Goal: Transaction & Acquisition: Obtain resource

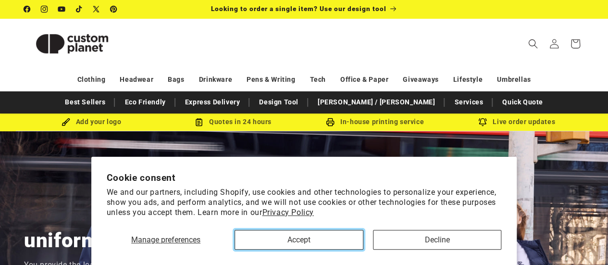
click at [282, 235] on button "Accept" at bounding box center [299, 240] width 128 height 20
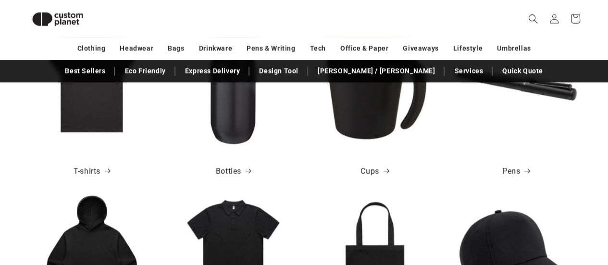
scroll to position [443, 0]
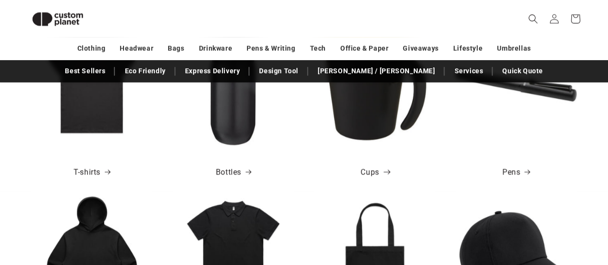
click at [373, 169] on link "Cups" at bounding box center [375, 172] width 28 height 14
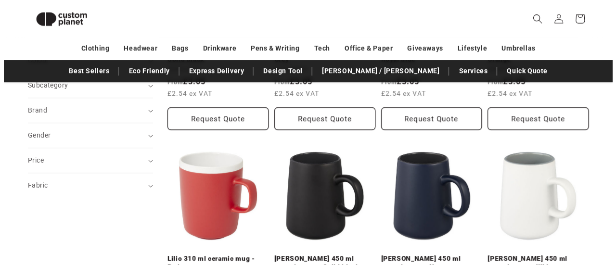
scroll to position [249, 0]
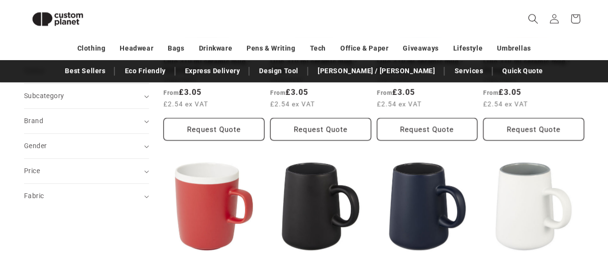
click at [537, 18] on icon "Search" at bounding box center [533, 18] width 10 height 10
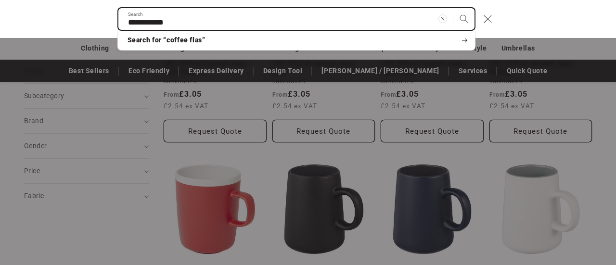
type input "**********"
click at [453, 8] on button "Search" at bounding box center [463, 18] width 21 height 21
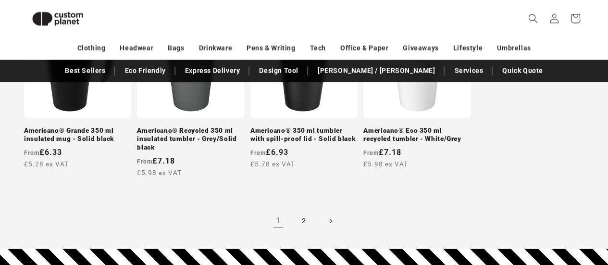
scroll to position [976, 0]
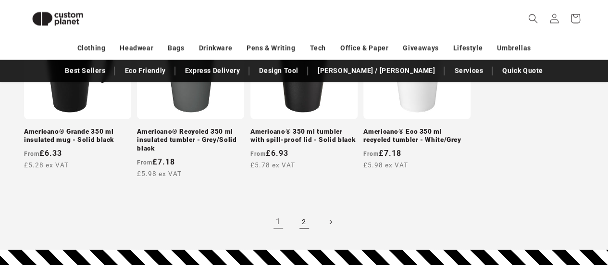
click at [294, 212] on link "2" at bounding box center [304, 222] width 21 height 21
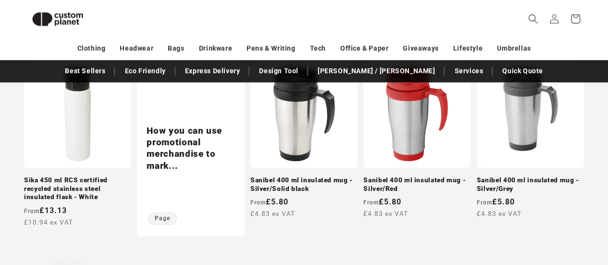
scroll to position [377, 0]
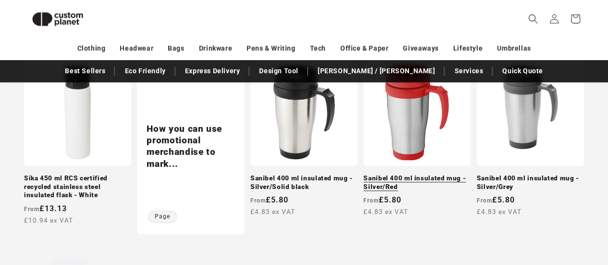
click at [422, 174] on link "Sanibel 400 ml insulated mug - Silver/Red" at bounding box center [417, 182] width 107 height 17
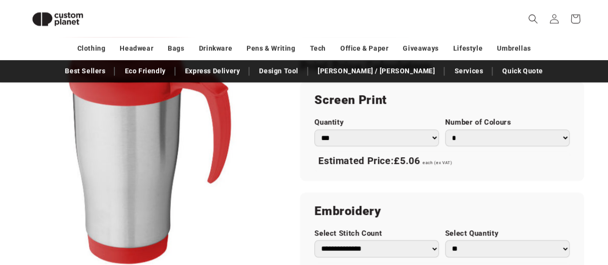
scroll to position [555, 0]
click at [435, 136] on select "*** *** *** **** **** **** ***** *****" at bounding box center [377, 137] width 125 height 17
select select "**"
click at [315, 129] on select "*** *** *** **** **** **** ***** *****" at bounding box center [377, 137] width 125 height 17
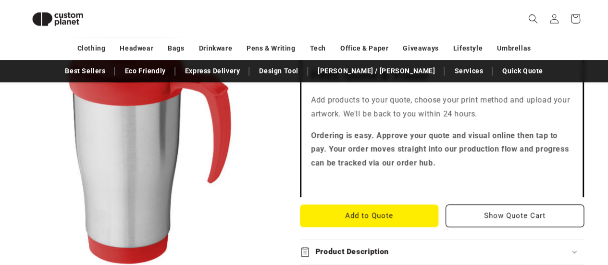
scroll to position [291, 0]
click at [363, 211] on button "Add to Quote" at bounding box center [369, 215] width 139 height 23
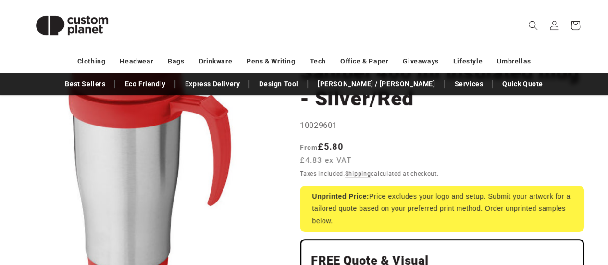
scroll to position [0, 0]
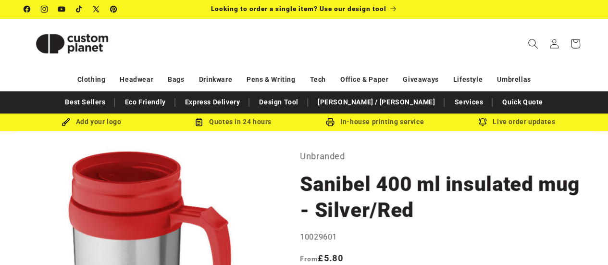
click at [535, 42] on icon "Search" at bounding box center [533, 43] width 10 height 10
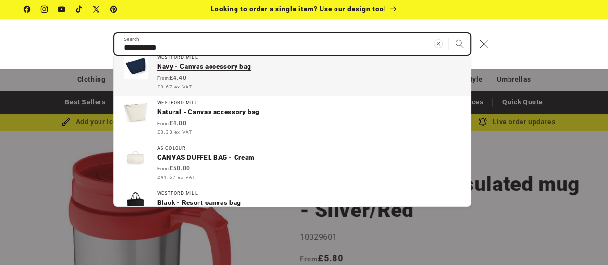
scroll to position [67, 0]
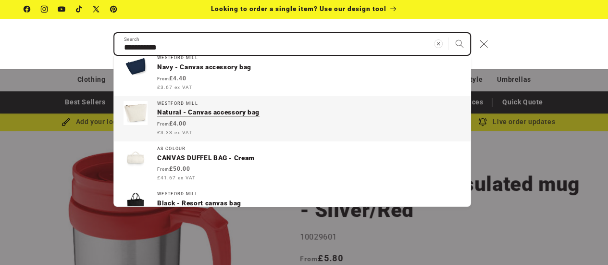
type input "**********"
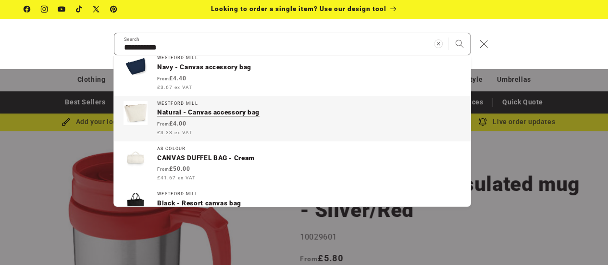
click at [222, 109] on p "Natural - Canvas accessory bag" at bounding box center [309, 112] width 304 height 9
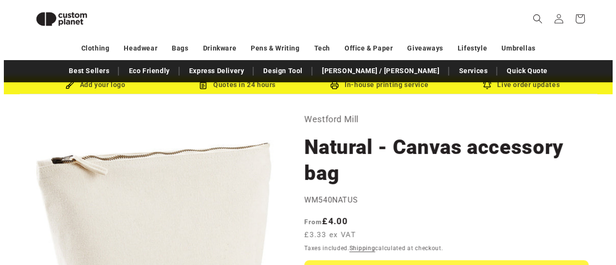
scroll to position [24, 0]
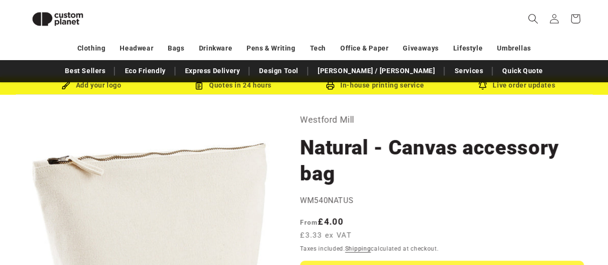
click at [525, 16] on span "Search" at bounding box center [533, 18] width 21 height 21
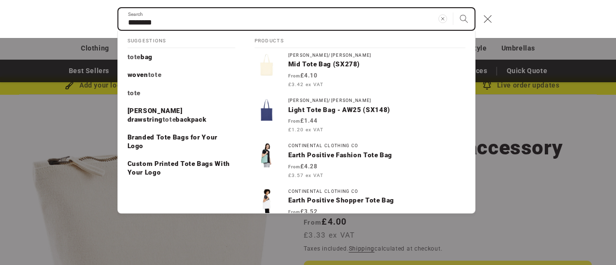
type input "********"
click at [453, 8] on button "Search" at bounding box center [463, 18] width 21 height 21
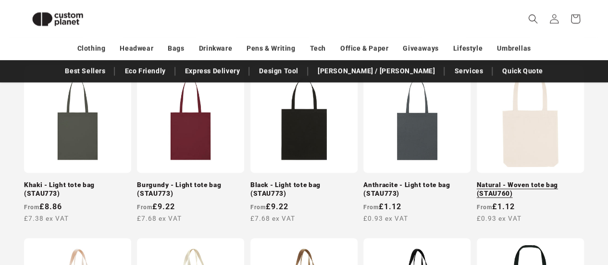
scroll to position [551, 0]
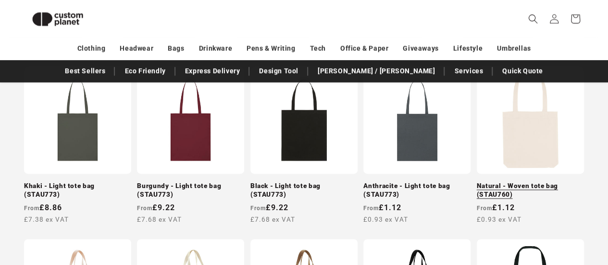
click at [533, 182] on link "Natural - Woven tote bag (STAU760)" at bounding box center [530, 190] width 107 height 17
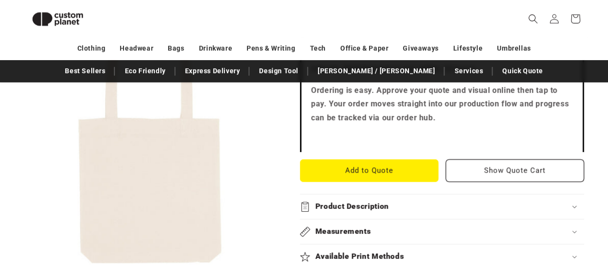
scroll to position [347, 0]
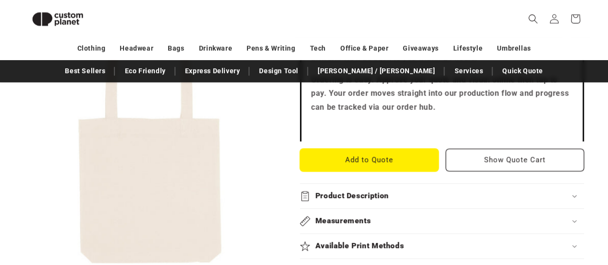
click at [413, 161] on button "Add to Quote" at bounding box center [369, 160] width 139 height 23
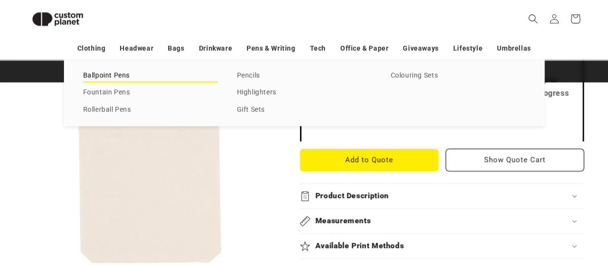
click at [112, 76] on link "Ballpoint Pens" at bounding box center [150, 75] width 135 height 13
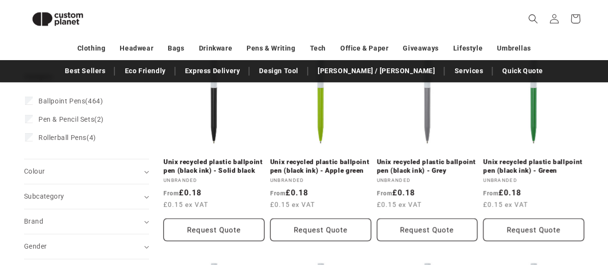
scroll to position [128, 0]
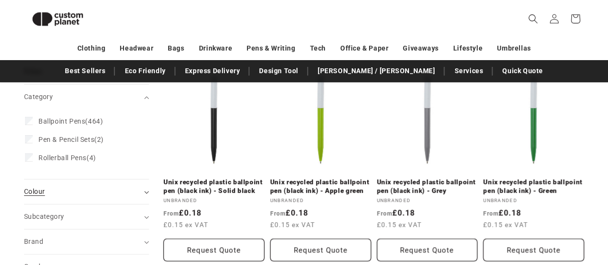
click at [40, 195] on div "Colour (0)" at bounding box center [82, 192] width 117 height 10
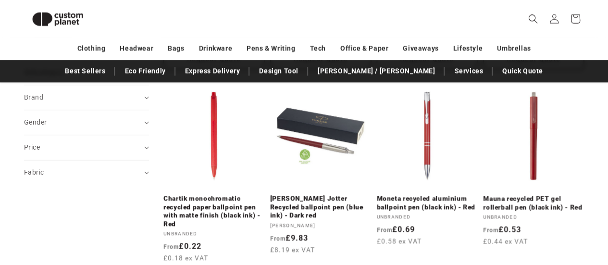
scroll to position [545, 0]
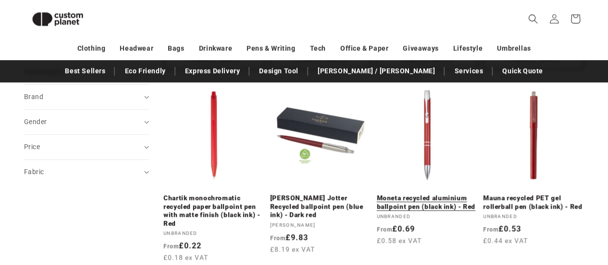
click at [426, 194] on link "Moneta recycled aluminium ballpoint pen (black ink) - Red" at bounding box center [427, 202] width 101 height 17
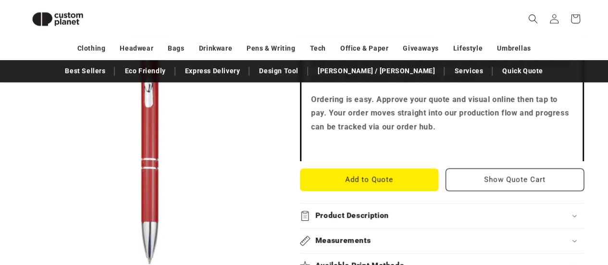
scroll to position [353, 0]
click at [380, 186] on button "Add to Quote" at bounding box center [369, 179] width 139 height 23
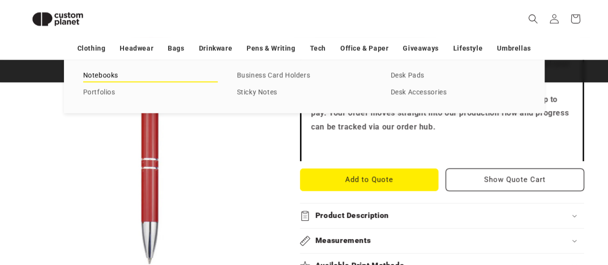
click at [108, 72] on link "Notebooks" at bounding box center [150, 75] width 135 height 13
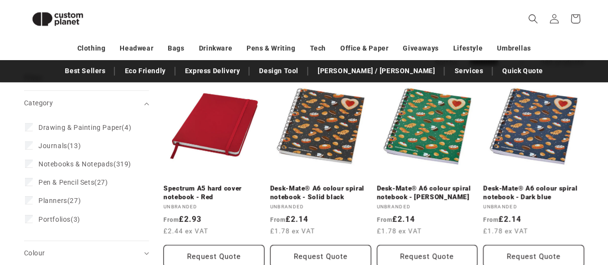
scroll to position [122, 0]
click at [54, 204] on span "Planners" at bounding box center [52, 201] width 29 height 8
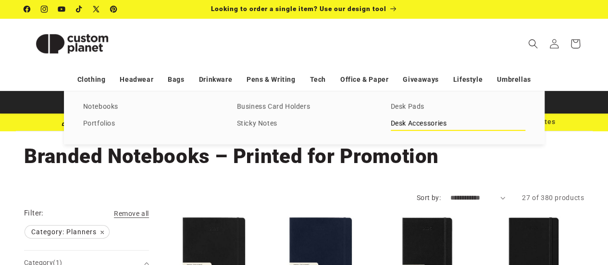
click at [406, 122] on link "Desk Accessories" at bounding box center [458, 123] width 135 height 13
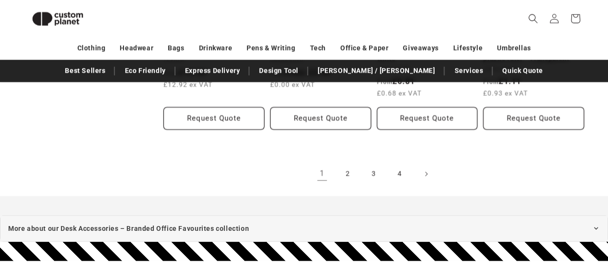
scroll to position [1088, 0]
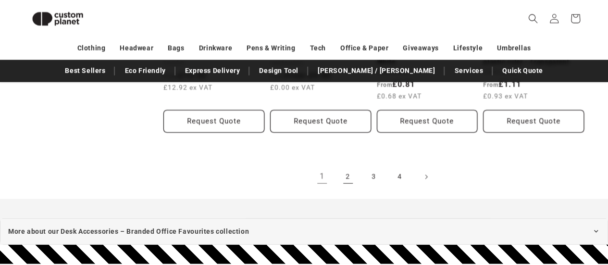
click at [339, 175] on link "2" at bounding box center [348, 176] width 21 height 21
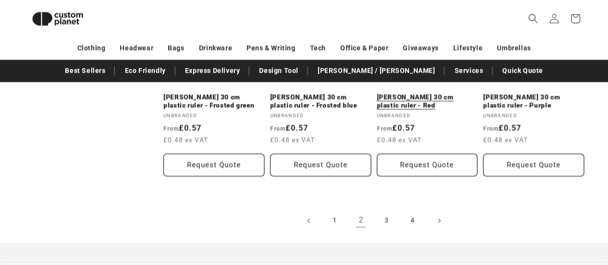
scroll to position [1044, 0]
click at [387, 211] on link "3" at bounding box center [387, 221] width 21 height 21
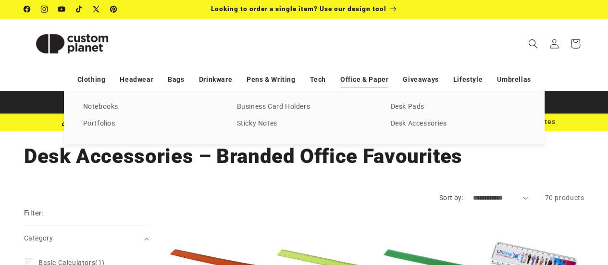
click at [374, 73] on link "Office & Paper" at bounding box center [365, 79] width 48 height 17
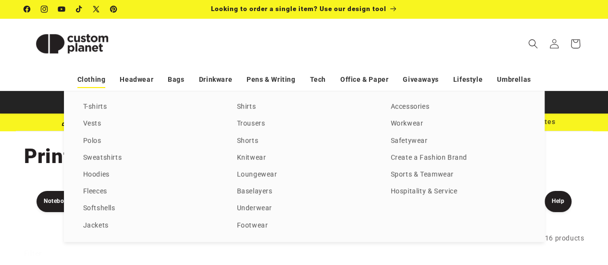
click at [92, 80] on link "Clothing" at bounding box center [91, 79] width 28 height 17
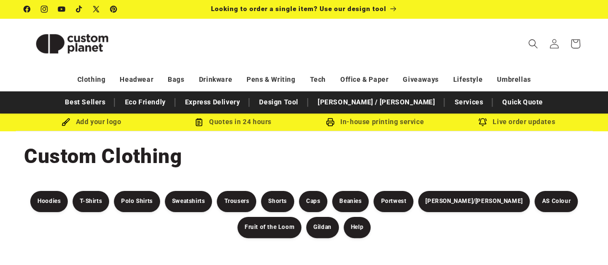
click at [90, 39] on img at bounding box center [72, 43] width 96 height 43
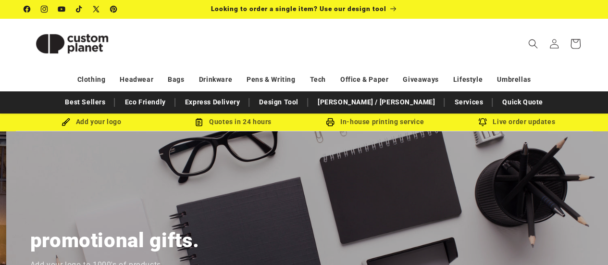
scroll to position [0, 1216]
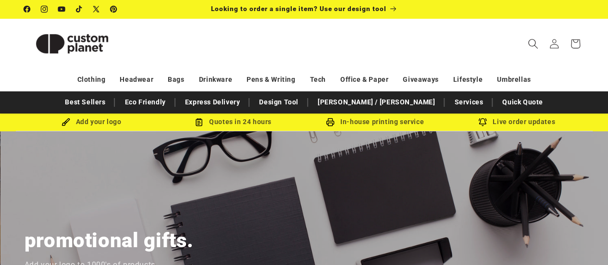
click at [531, 50] on span "Search" at bounding box center [533, 43] width 21 height 21
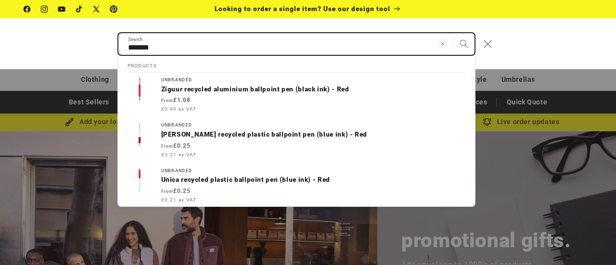
scroll to position [0, 415]
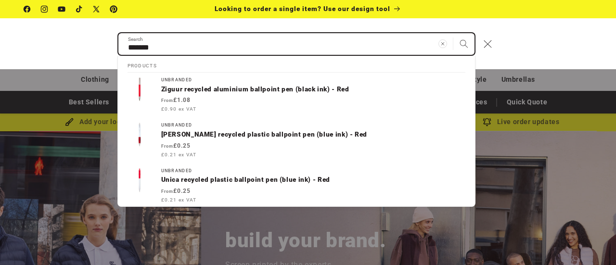
type input "*******"
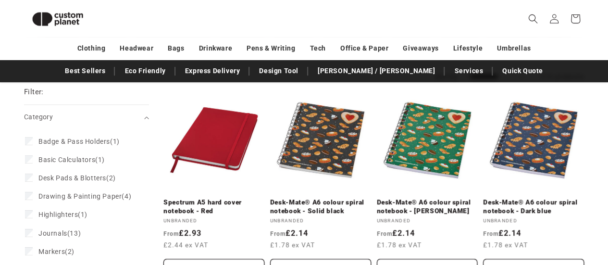
scroll to position [158, 0]
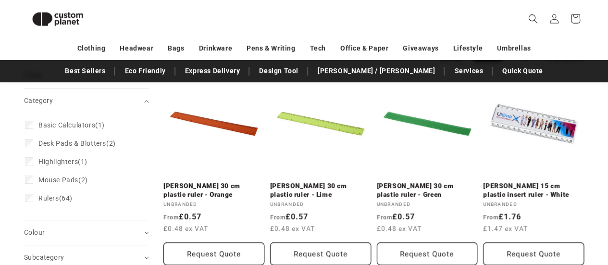
scroll to position [113, 0]
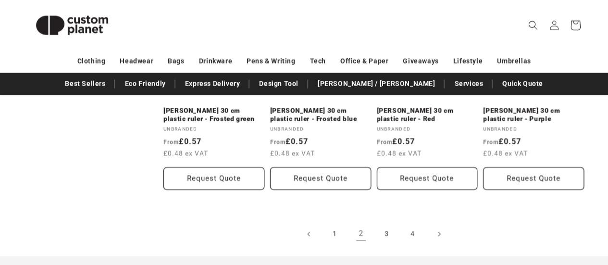
click at [577, 28] on icon at bounding box center [575, 25] width 23 height 23
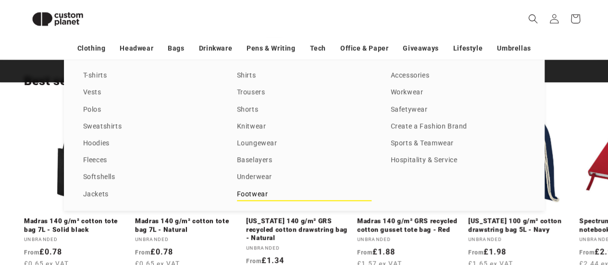
scroll to position [227, 0]
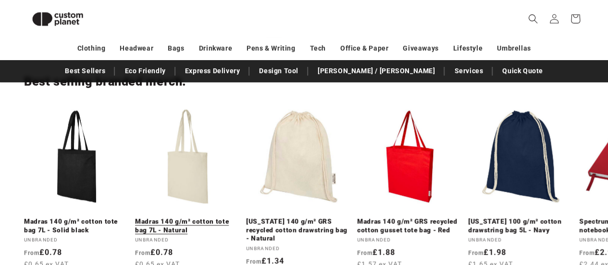
click at [183, 217] on link "Madras 140 g/m² cotton tote bag 7L - Natural" at bounding box center [187, 225] width 105 height 17
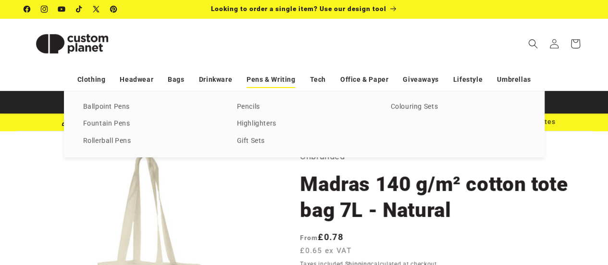
click at [286, 75] on link "Pens & Writing" at bounding box center [271, 79] width 49 height 17
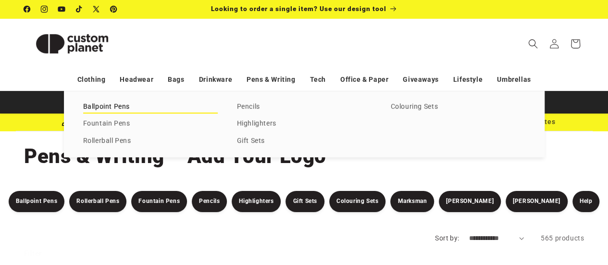
click at [129, 108] on link "Ballpoint Pens" at bounding box center [150, 107] width 135 height 13
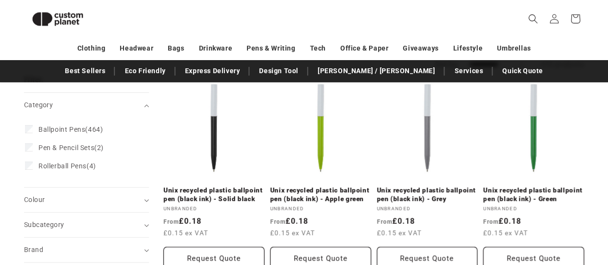
scroll to position [114, 0]
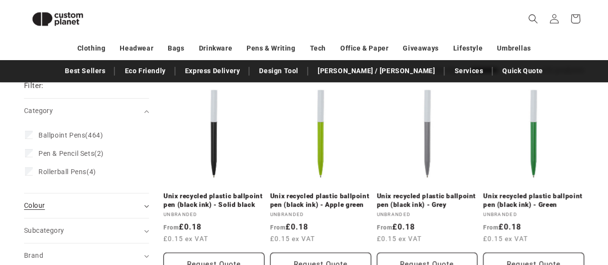
click at [73, 203] on div "Colour (0)" at bounding box center [82, 206] width 117 height 10
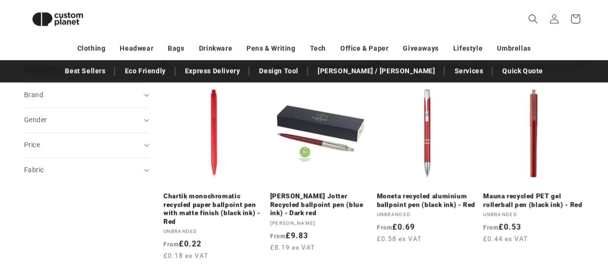
scroll to position [547, 0]
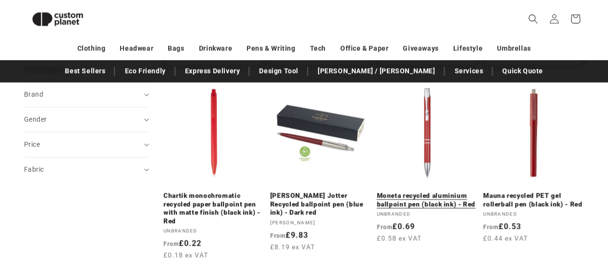
click at [424, 191] on link "Moneta recycled aluminium ballpoint pen (black ink) - Red" at bounding box center [427, 199] width 101 height 17
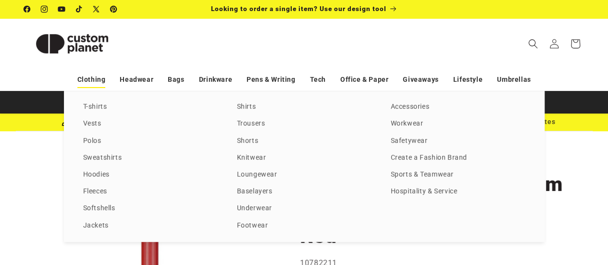
click at [95, 79] on link "Clothing" at bounding box center [91, 79] width 28 height 17
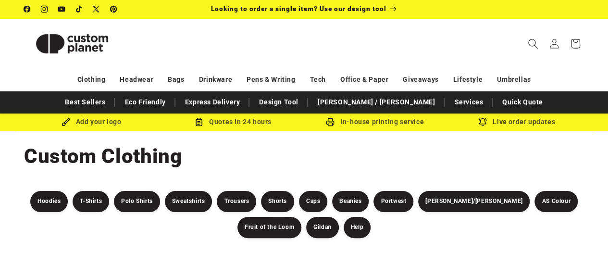
click at [534, 51] on span "Search" at bounding box center [533, 43] width 21 height 21
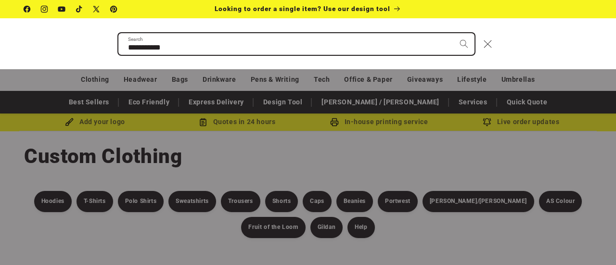
type input "**********"
click at [453, 33] on button "Search" at bounding box center [463, 43] width 21 height 21
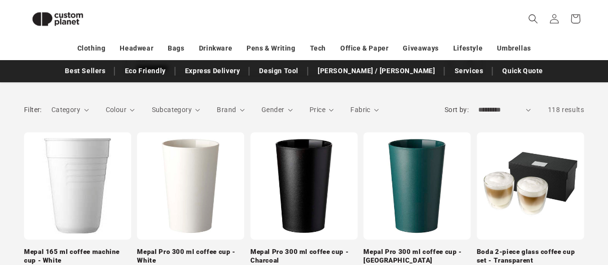
scroll to position [46, 0]
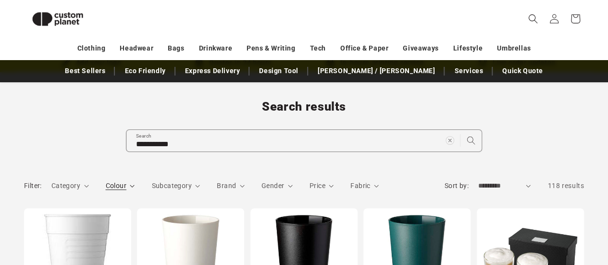
click at [128, 184] on summary "Colour" at bounding box center [120, 186] width 29 height 10
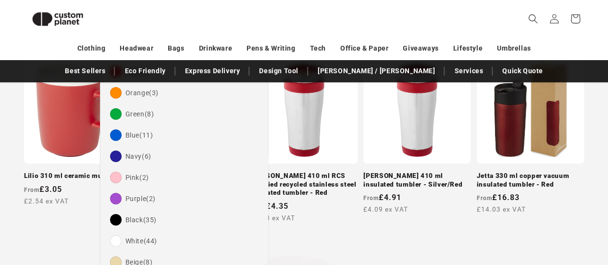
scroll to position [215, 0]
click at [135, 22] on summary "Colour" at bounding box center [120, 17] width 29 height 10
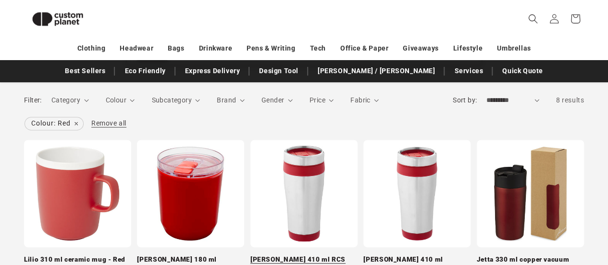
scroll to position [196, 0]
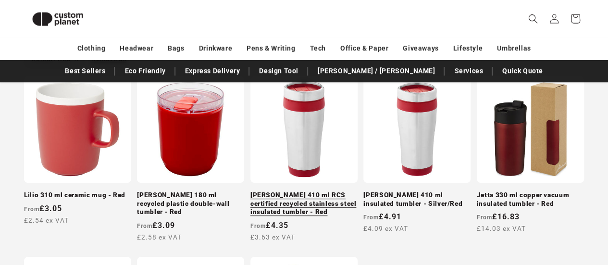
click at [294, 191] on link "Elwood 410 ml RCS certified recycled stainless steel insulated tumbler - Red" at bounding box center [304, 203] width 107 height 25
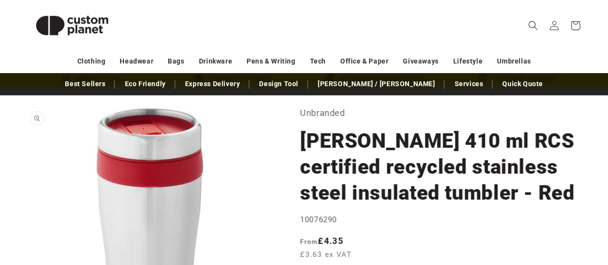
scroll to position [45, 0]
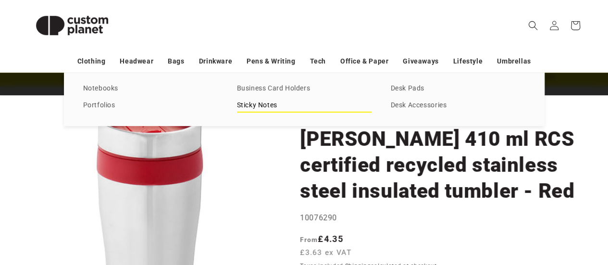
click at [265, 107] on link "Sticky Notes" at bounding box center [304, 105] width 135 height 13
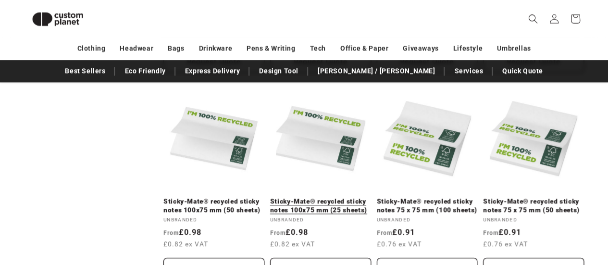
scroll to position [541, 0]
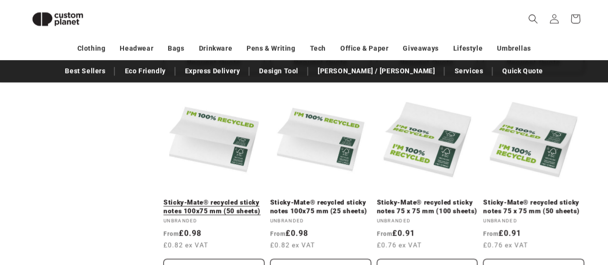
click at [225, 198] on link "Sticky-Mate® recycled sticky notes 100x75 mm (50 sheets)" at bounding box center [214, 206] width 101 height 17
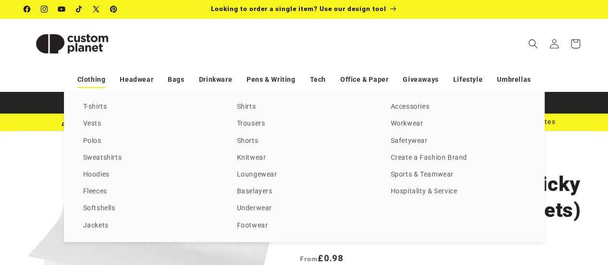
click at [94, 76] on link "Clothing" at bounding box center [91, 79] width 28 height 17
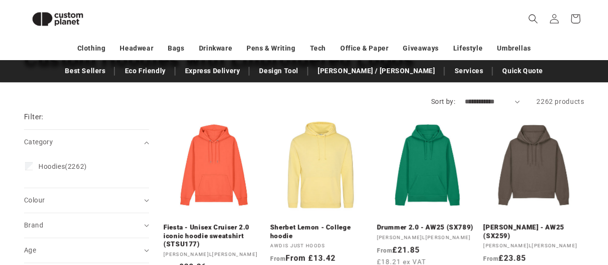
scroll to position [82, 0]
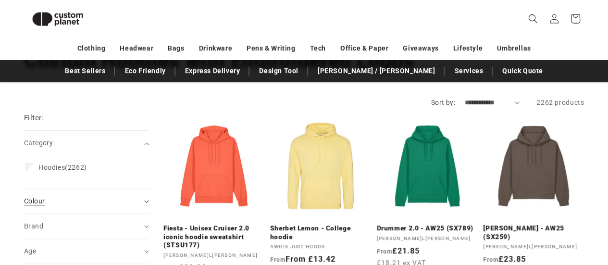
click at [100, 203] on div "Colour (0)" at bounding box center [82, 201] width 117 height 10
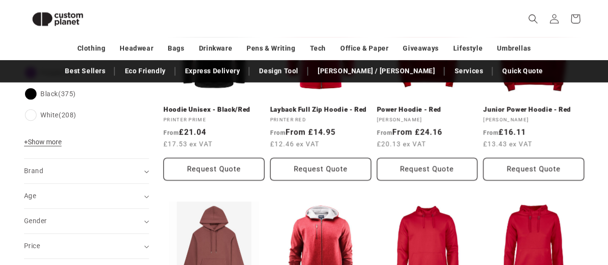
scroll to position [407, 0]
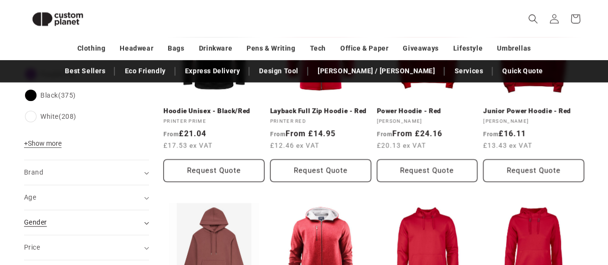
click at [76, 222] on div "Gender (0)" at bounding box center [82, 222] width 117 height 10
click at [58, 243] on span "Female" at bounding box center [76, 247] width 76 height 8
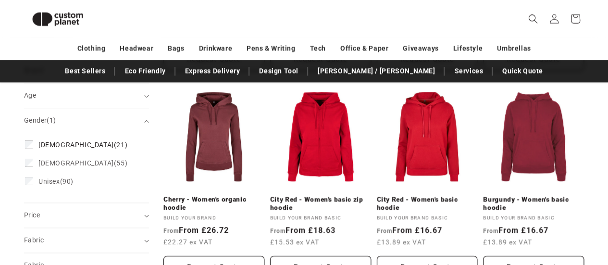
scroll to position [538, 0]
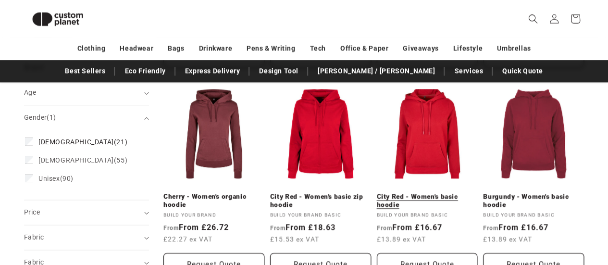
click at [426, 192] on link "City Red - Women's basic hoodie" at bounding box center [427, 200] width 101 height 17
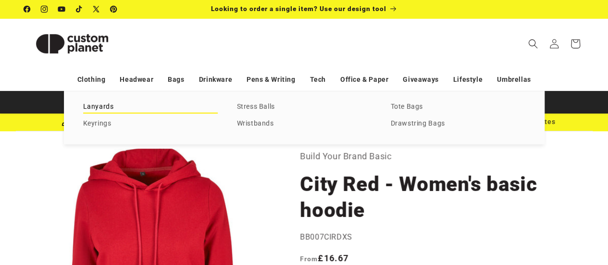
click at [104, 107] on link "Lanyards" at bounding box center [150, 107] width 135 height 13
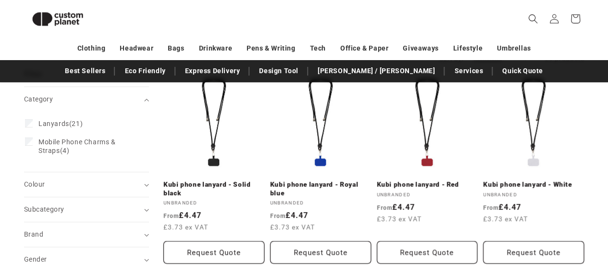
scroll to position [127, 0]
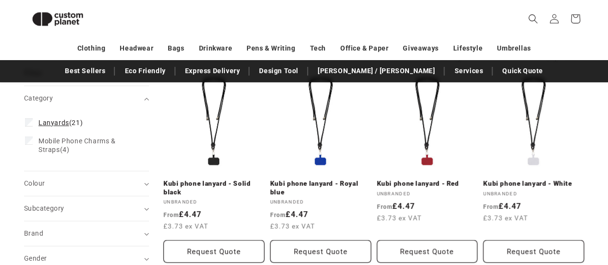
click at [40, 123] on span "Lanyards" at bounding box center [53, 123] width 31 height 8
click at [87, 182] on div "Colour (0)" at bounding box center [82, 183] width 117 height 10
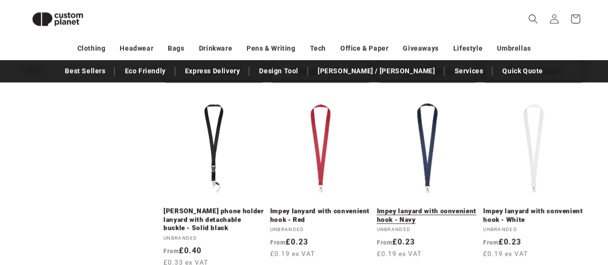
scroll to position [531, 0]
click at [335, 207] on link "Impey lanyard with convenient hook - Red" at bounding box center [320, 215] width 101 height 17
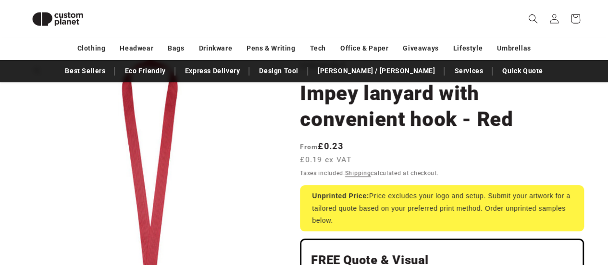
scroll to position [0, 0]
